Goal: Information Seeking & Learning: Stay updated

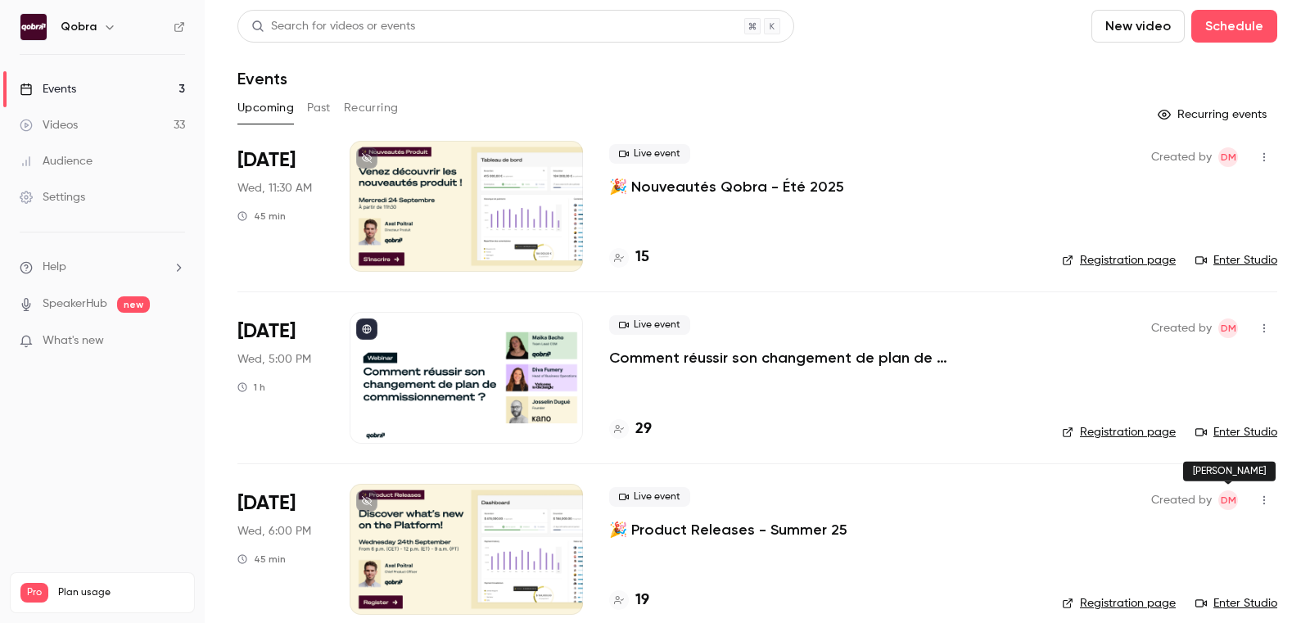
scroll to position [20, 0]
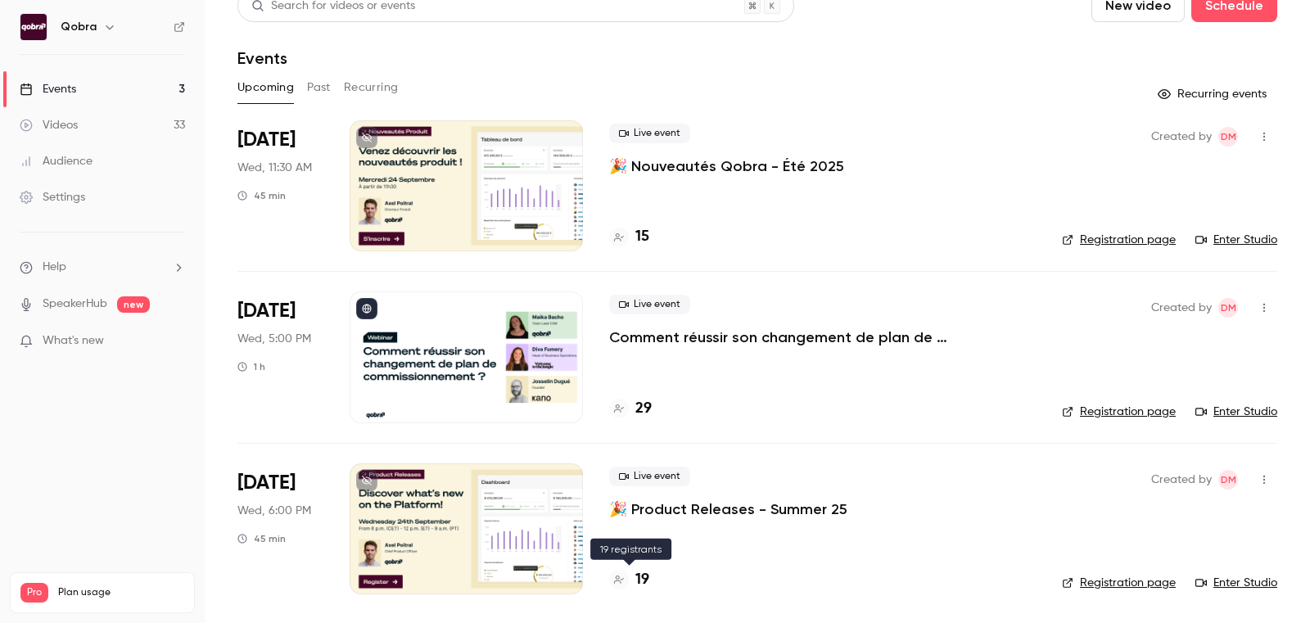
click at [638, 579] on h4 "19" at bounding box center [642, 580] width 14 height 22
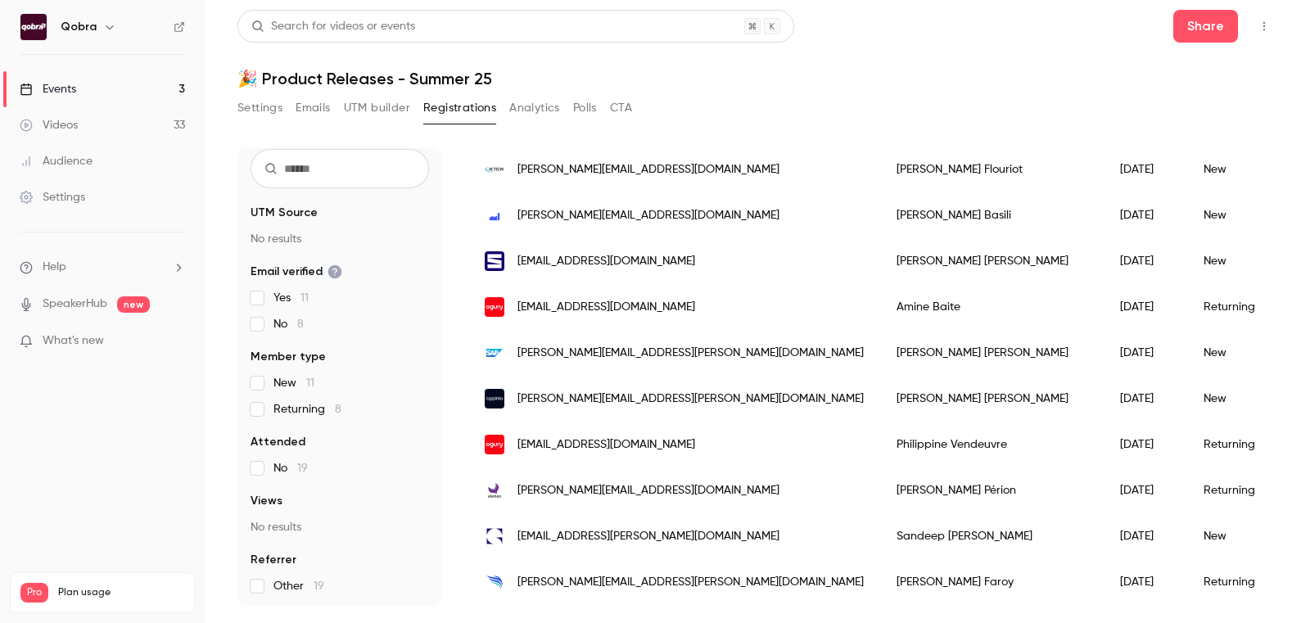
scroll to position [567, 0]
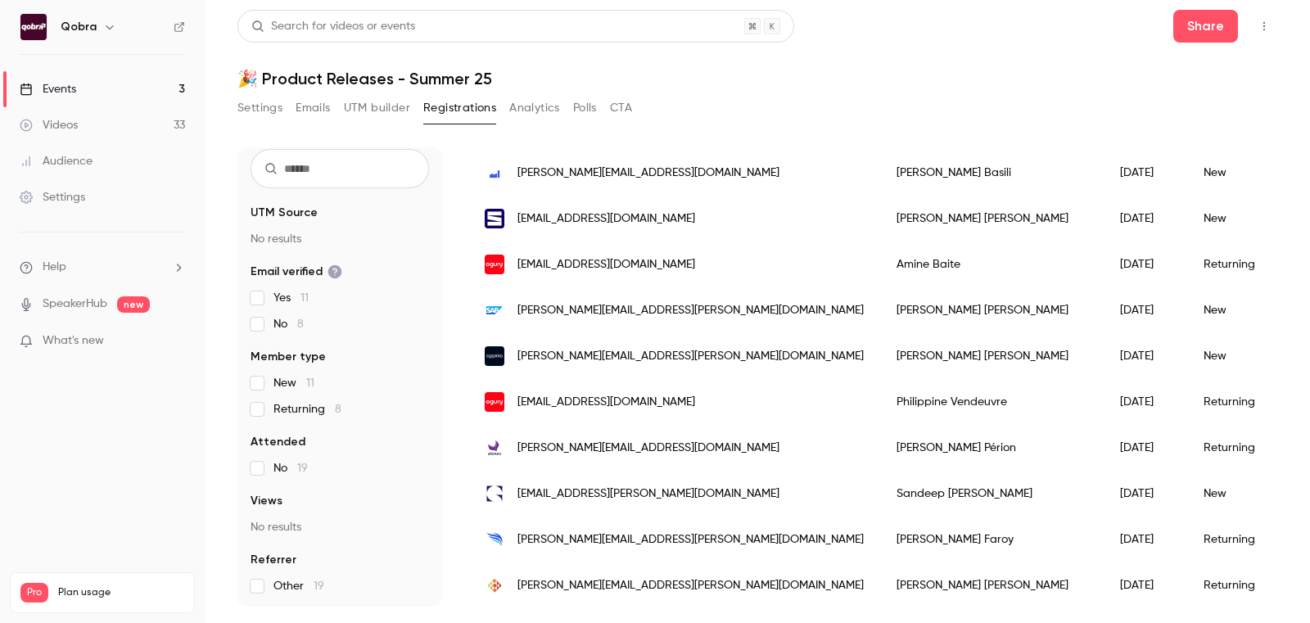
click at [70, 93] on div "Events" at bounding box center [48, 89] width 56 height 16
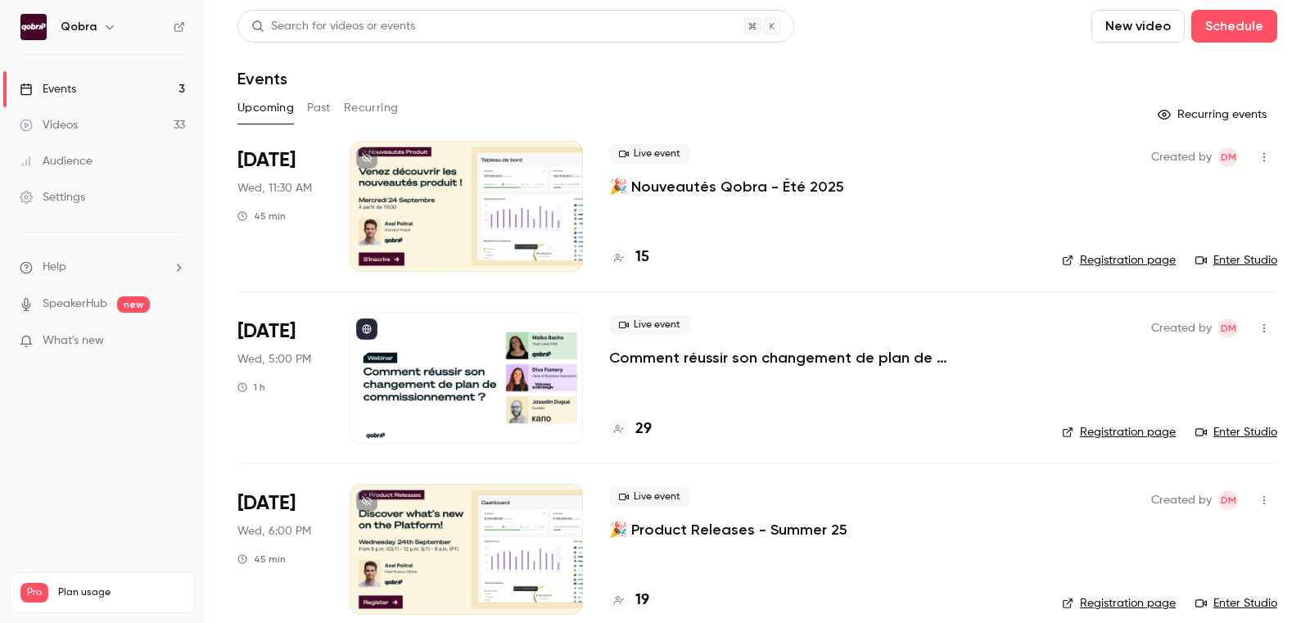
scroll to position [20, 0]
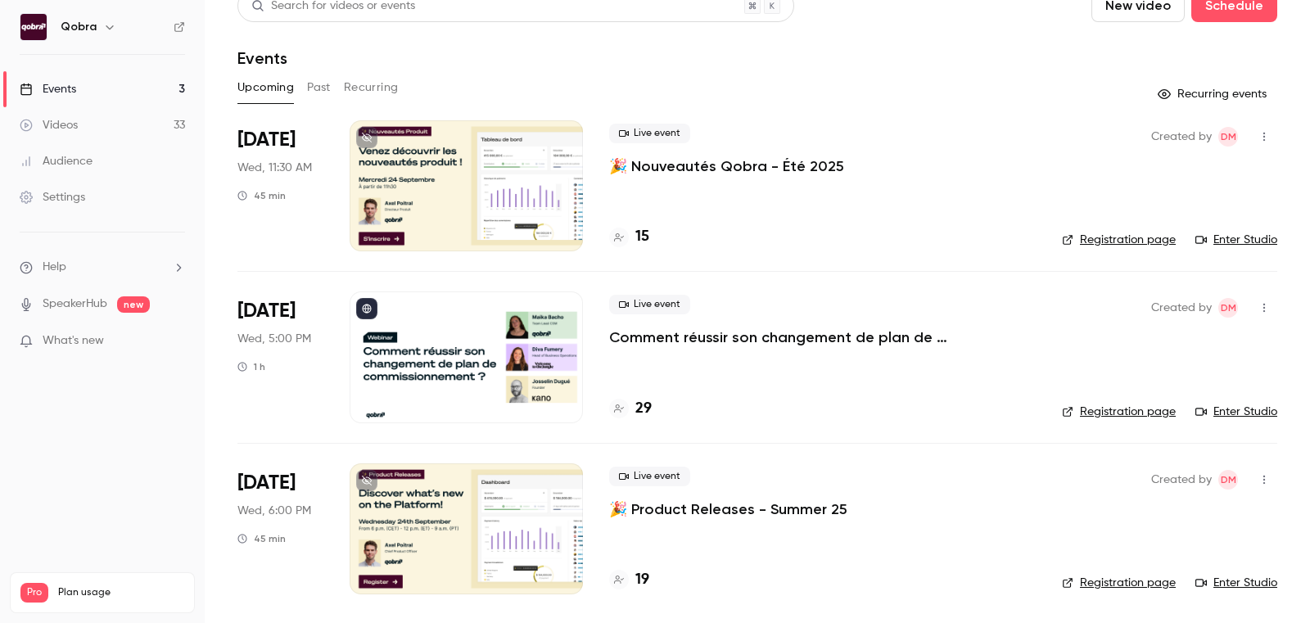
click at [667, 502] on p "🎉 Product Releases - Summer 25" at bounding box center [728, 509] width 238 height 20
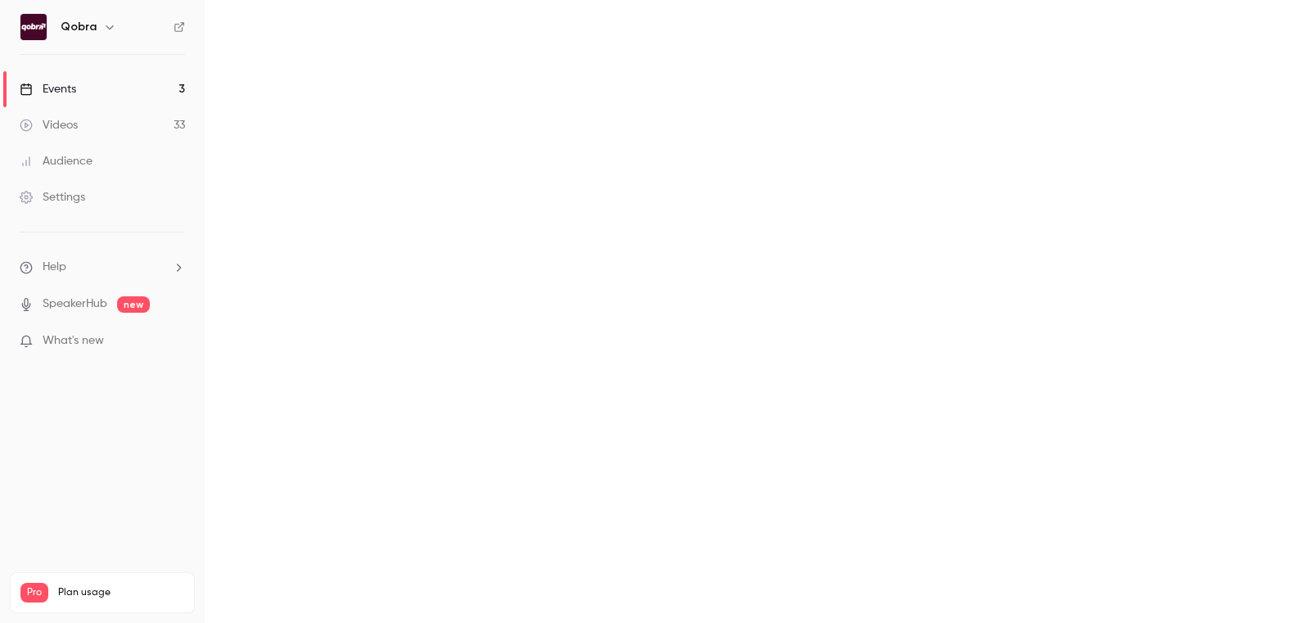
click at [667, 502] on main "Search for videos or events New video Schedule Events Upcoming Past Recurring R…" at bounding box center [757, 311] width 1105 height 623
